Goal: Transaction & Acquisition: Purchase product/service

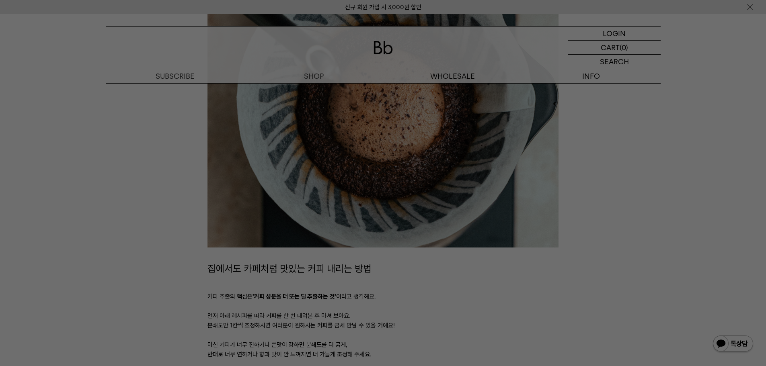
scroll to position [282, 0]
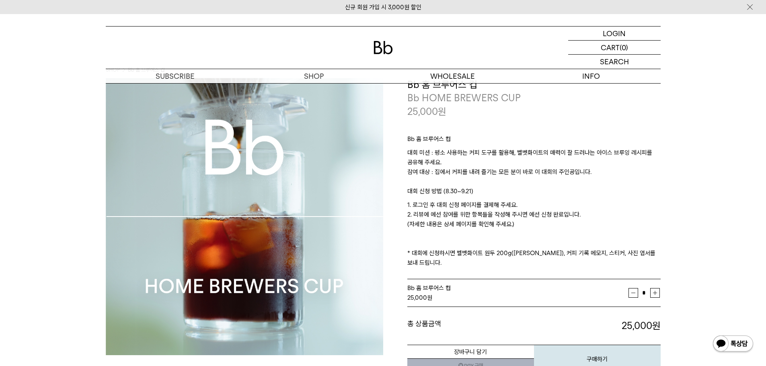
scroll to position [40, 0]
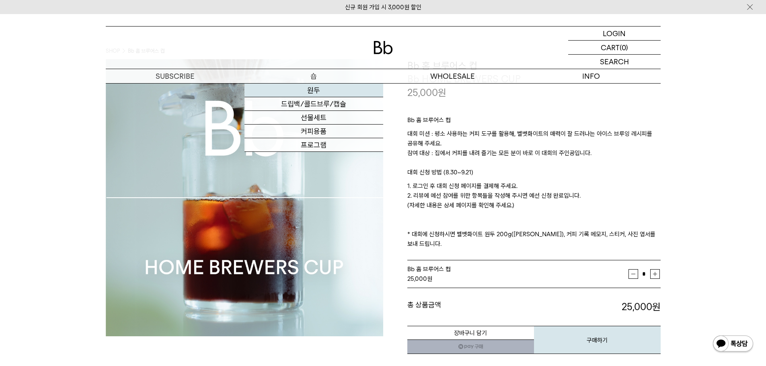
click at [326, 86] on link "원두" at bounding box center [314, 91] width 139 height 14
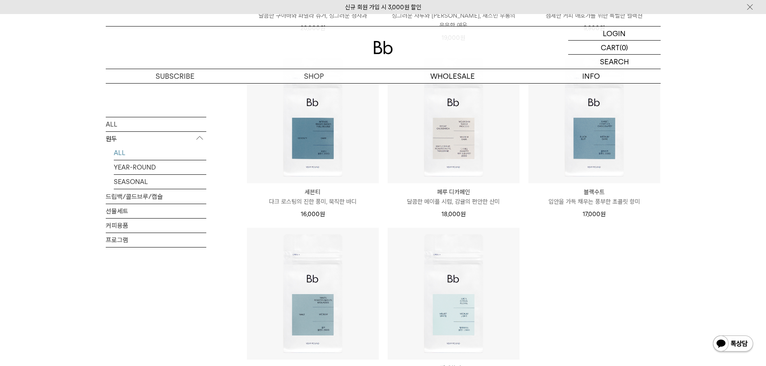
scroll to position [644, 0]
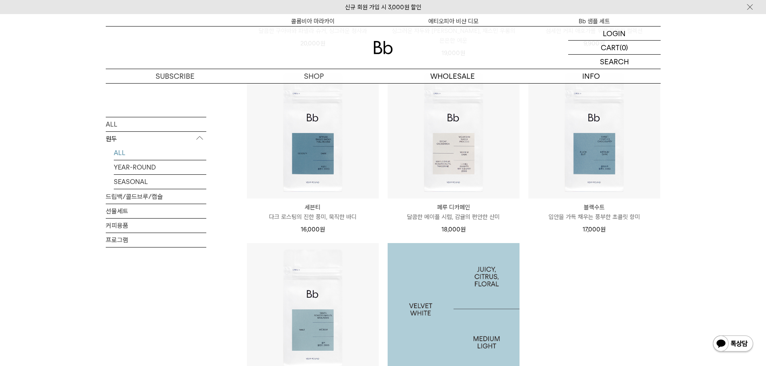
click at [469, 299] on img at bounding box center [454, 309] width 132 height 132
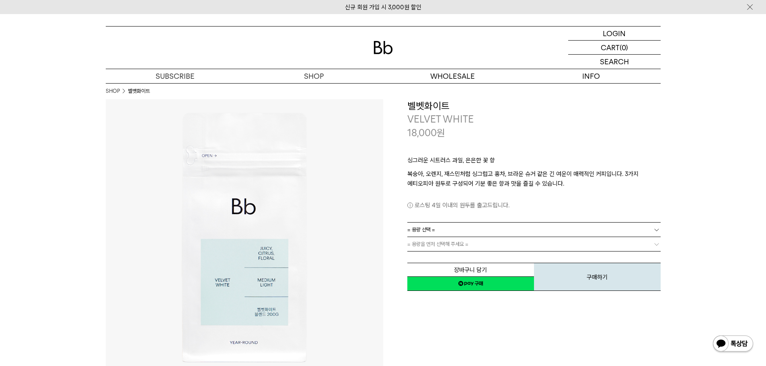
click at [523, 232] on link "= 용량 선택 =" at bounding box center [534, 230] width 253 height 14
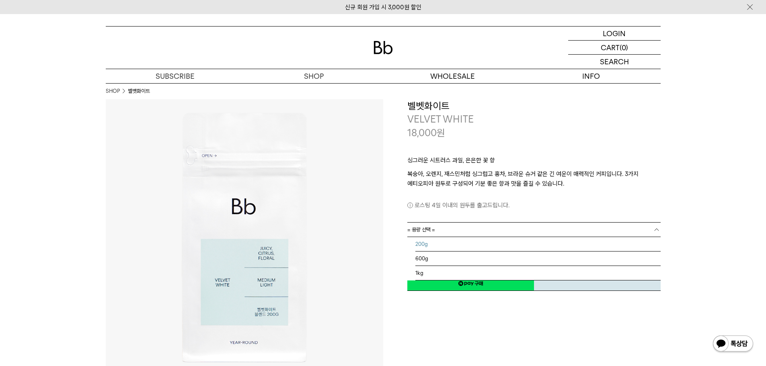
click at [473, 244] on li "200g" at bounding box center [538, 244] width 245 height 14
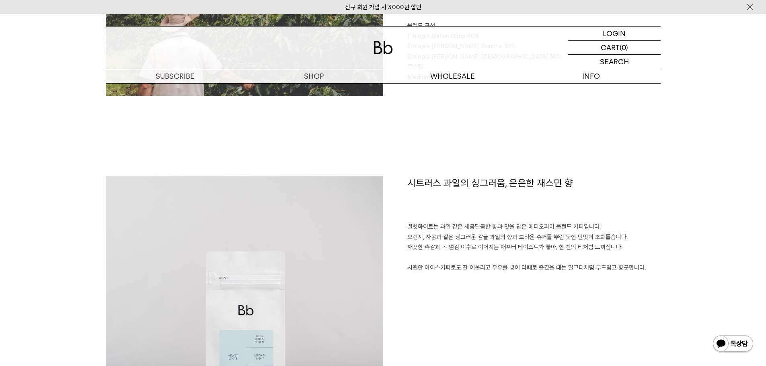
scroll to position [483, 0]
